Goal: Information Seeking & Learning: Check status

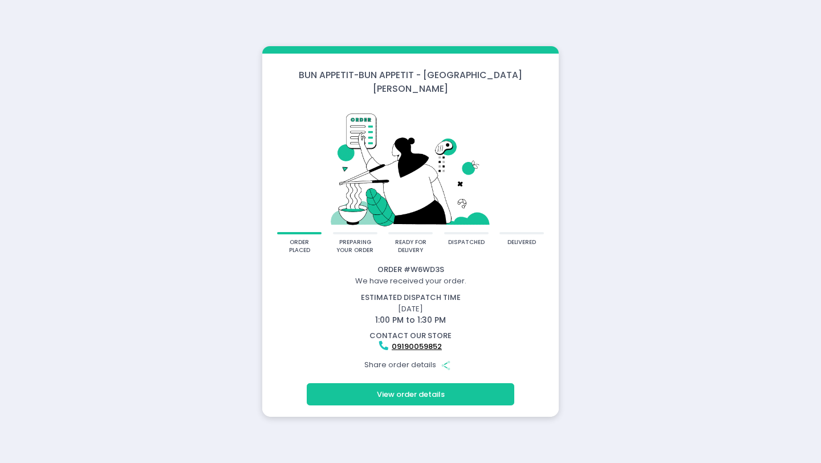
click at [445, 360] on icon "Share Created with Sketch." at bounding box center [446, 365] width 10 height 10
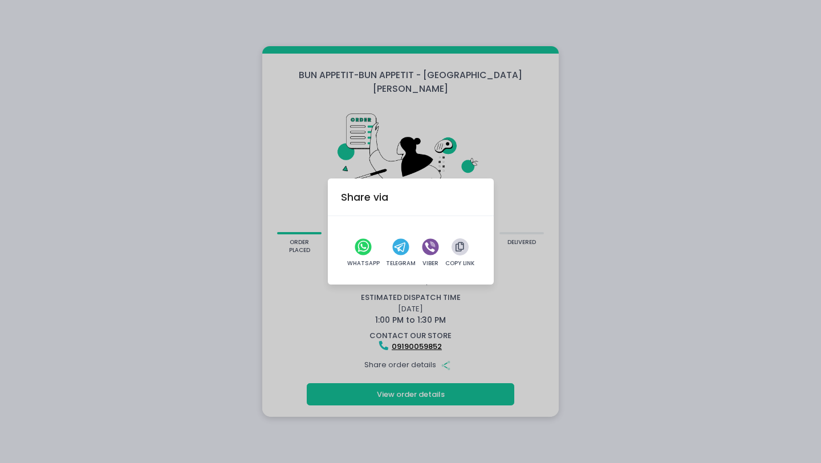
click at [460, 250] on icon "button" at bounding box center [459, 247] width 9 height 10
click at [622, 159] on div "Share via WhatsApp Telegram Viber Copy Link" at bounding box center [410, 231] width 821 height 463
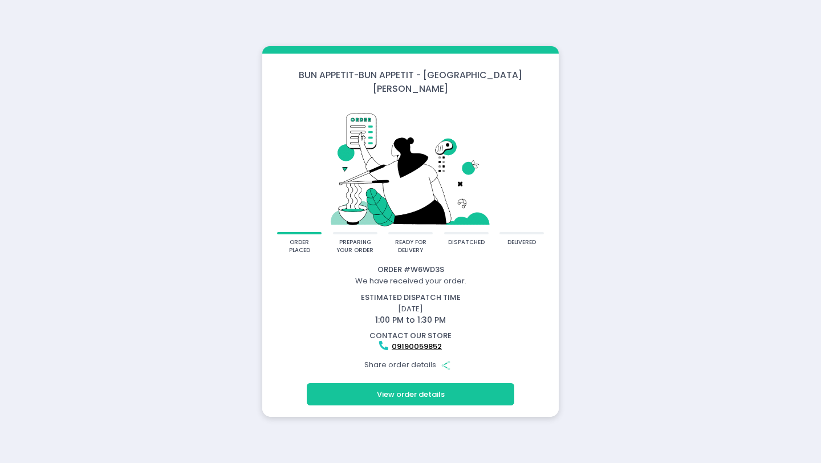
click at [423, 389] on button "View order details" at bounding box center [410, 394] width 207 height 22
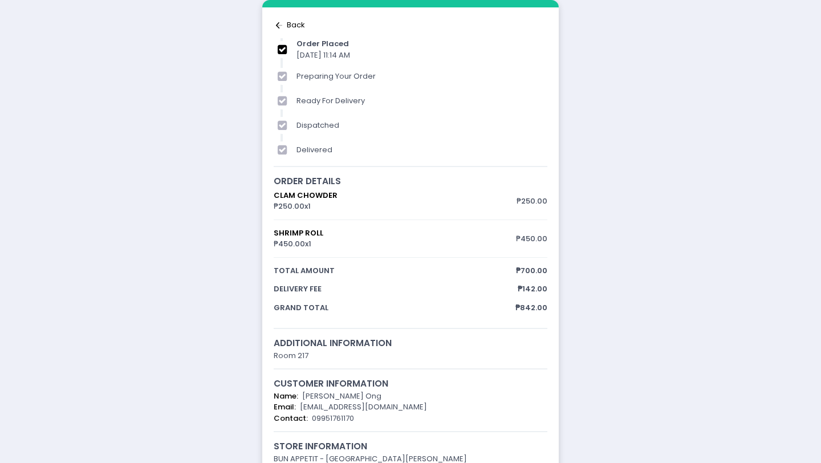
click at [278, 26] on icon "Back to home Created with Sketch." at bounding box center [279, 25] width 11 height 11
